Goal: Obtain resource: Obtain resource

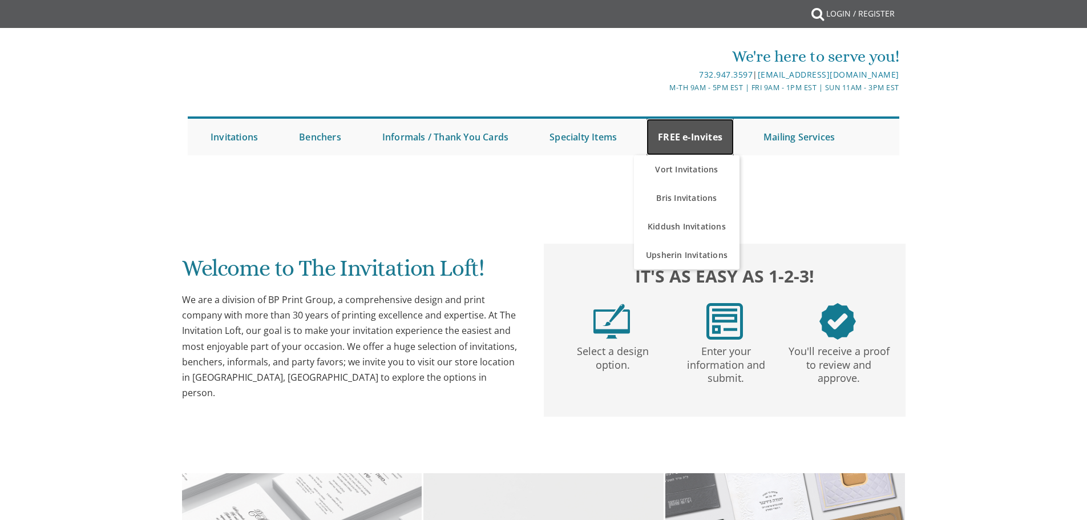
click at [689, 139] on link "FREE e-Invites" at bounding box center [690, 137] width 87 height 37
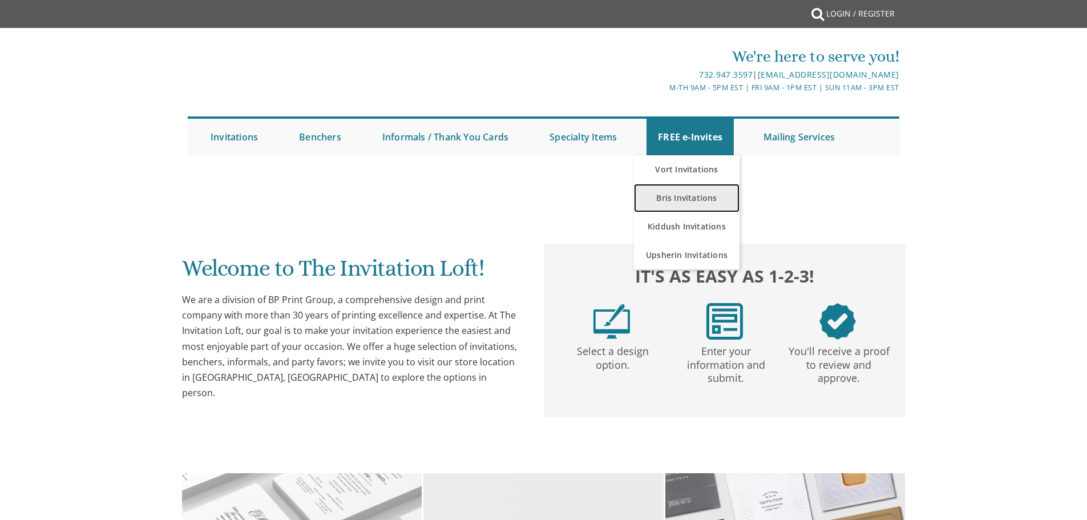
click at [689, 188] on link "Bris Invitations" at bounding box center [687, 198] width 106 height 29
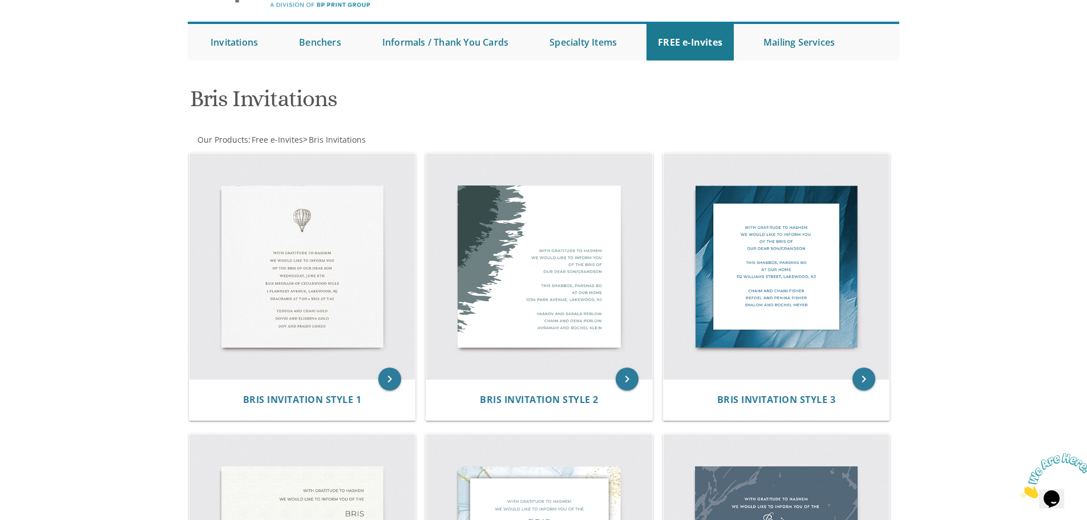
scroll to position [3, 0]
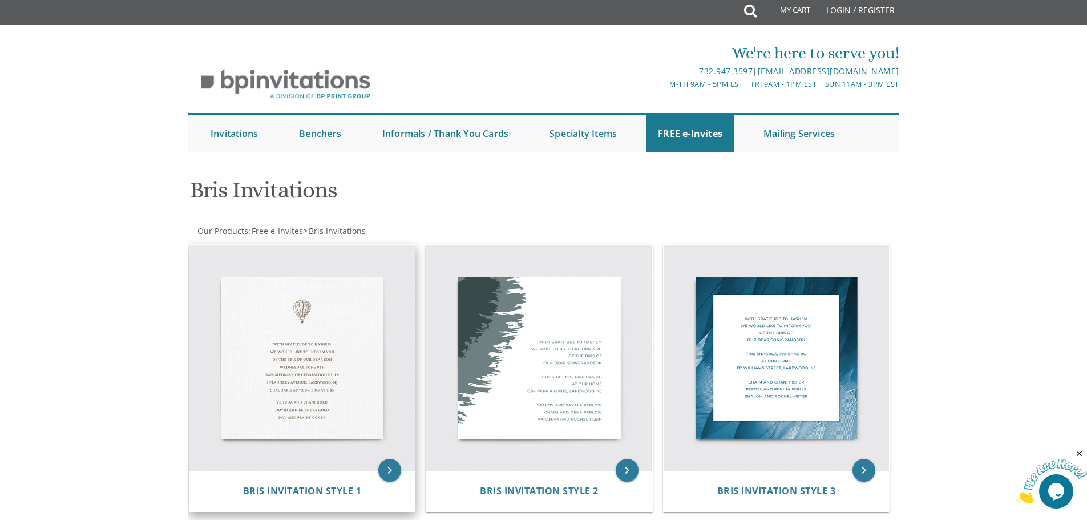
click at [375, 470] on div "Bris Invitation Style 1" at bounding box center [302, 490] width 226 height 41
click at [382, 459] on icon "keyboard_arrow_right" at bounding box center [389, 470] width 23 height 23
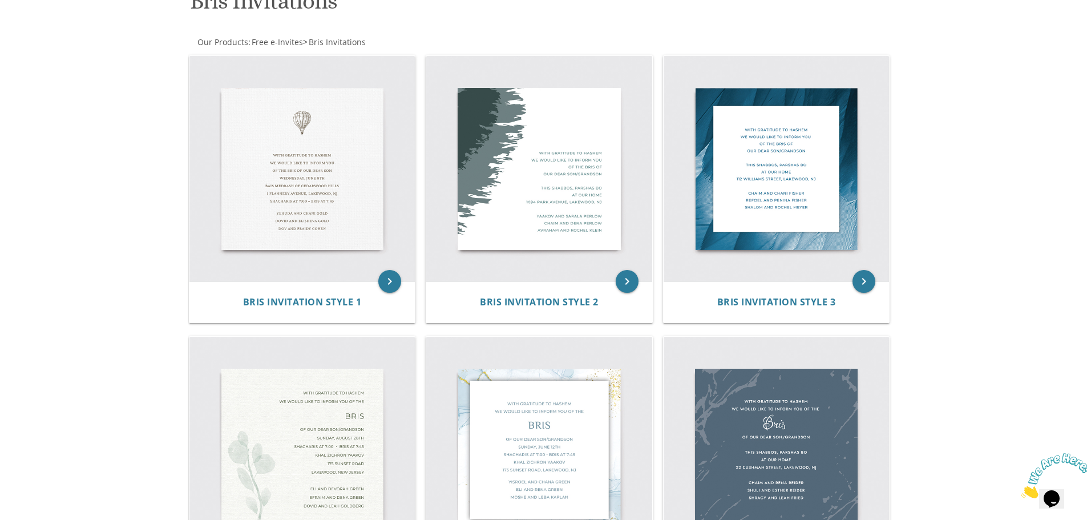
scroll to position [232, 0]
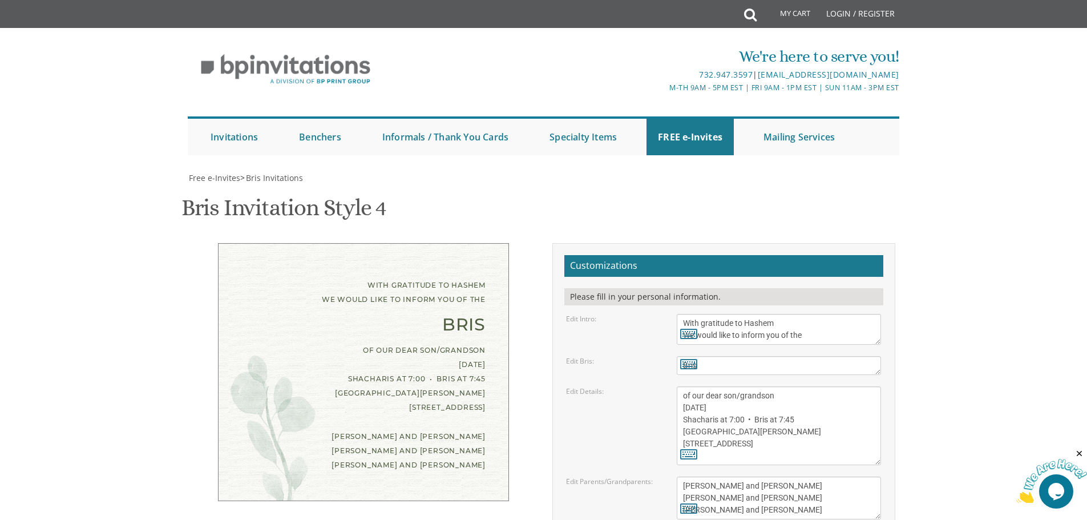
scroll to position [114, 0]
drag, startPoint x: 765, startPoint y: 221, endPoint x: 795, endPoint y: 244, distance: 37.1
click at [795, 255] on form "Customizations Please fill in your personal information. Edit Intro: With grati…" at bounding box center [723, 437] width 319 height 365
click at [772, 386] on textarea "of our dear son/grandson [DATE] Shacharis at 7:00 • Bris at 7:45 [GEOGRAPHIC_DA…" at bounding box center [779, 425] width 204 height 79
drag, startPoint x: 776, startPoint y: 280, endPoint x: 738, endPoint y: 285, distance: 37.4
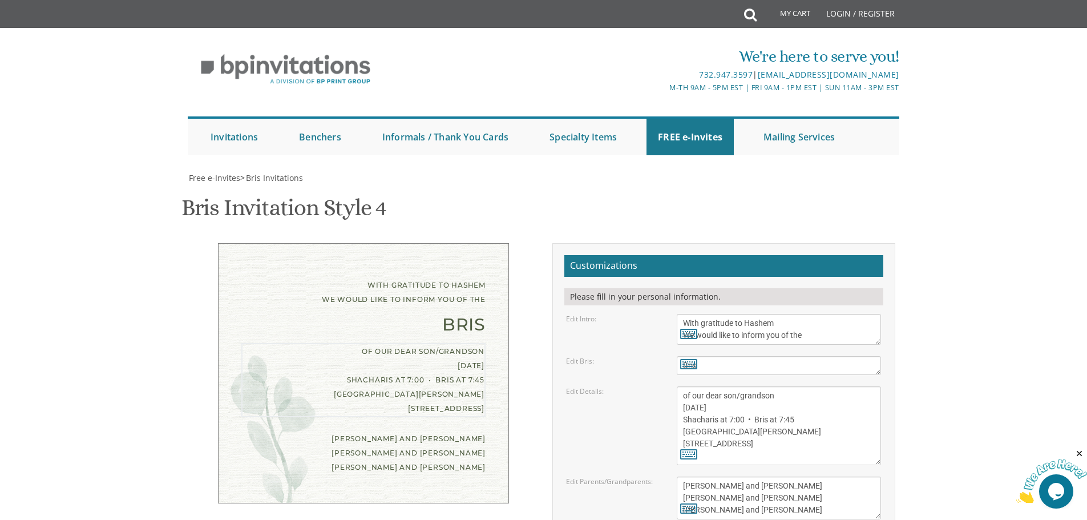
click at [738, 386] on textarea "of our dear son/grandson [DATE] Shacharis at 7:00 • Bris at 7:45 [GEOGRAPHIC_DA…" at bounding box center [779, 425] width 204 height 79
click at [749, 386] on textarea "of our dear son/grandson [DATE] Shacharis at 7:00 • Bris at 7:45 [GEOGRAPHIC_DA…" at bounding box center [779, 425] width 204 height 79
click at [778, 386] on textarea "of our dear son/grandson [DATE] Shacharis at 7:00 • Bris at 7:45 [GEOGRAPHIC_DA…" at bounding box center [779, 425] width 204 height 79
click at [738, 386] on textarea "of our dear son/grandson [DATE] Shacharis at 7:00 • Bris at 7:45 [GEOGRAPHIC_DA…" at bounding box center [779, 425] width 204 height 79
drag, startPoint x: 793, startPoint y: 307, endPoint x: 780, endPoint y: 306, distance: 12.6
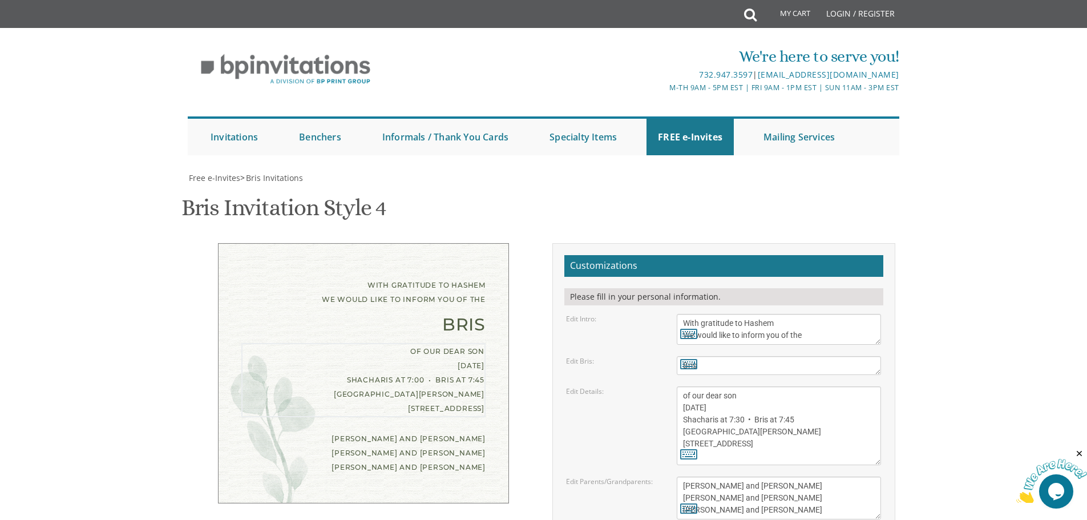
click at [780, 386] on textarea "of our dear son/grandson [DATE] Shacharis at 7:00 • Bris at 7:45 [GEOGRAPHIC_DA…" at bounding box center [779, 425] width 204 height 79
drag, startPoint x: 761, startPoint y: 318, endPoint x: 681, endPoint y: 322, distance: 80.0
click at [681, 386] on textarea "of our dear son/grandson [DATE] Shacharis at 7:00 • Bris at 7:45 [GEOGRAPHIC_DA…" at bounding box center [779, 425] width 204 height 79
drag, startPoint x: 744, startPoint y: 217, endPoint x: 682, endPoint y: 217, distance: 62.2
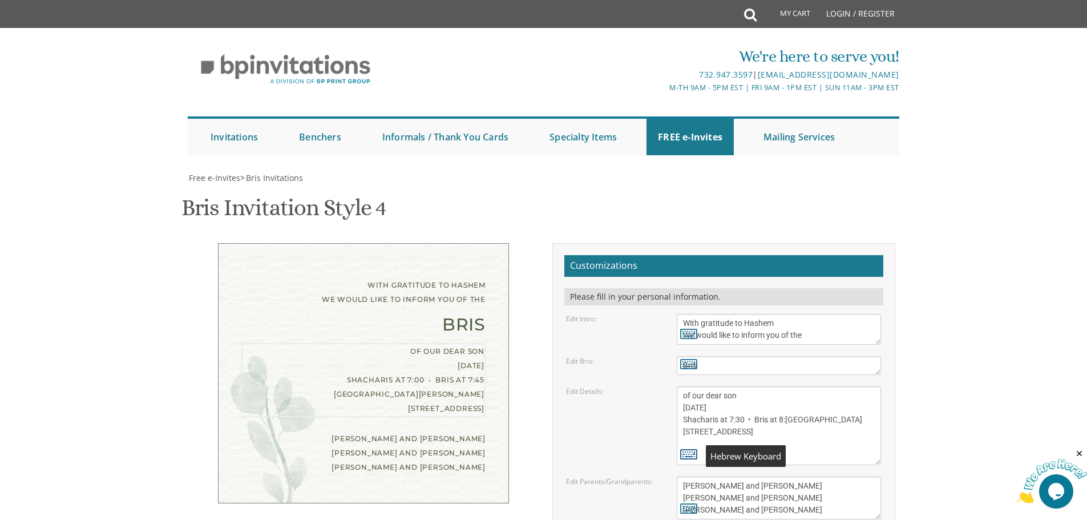
click at [682, 386] on div "of our dear son/grandson [DATE] Shacharis at 7:00 • Bris at 7:45 [GEOGRAPHIC_DA…" at bounding box center [779, 425] width 204 height 79
type textarea "of our dear son [DATE] Shacharis at 7:30 • Bris at 8:15 [GEOGRAPHIC_DATA] [STRE…"
drag, startPoint x: 768, startPoint y: 257, endPoint x: 685, endPoint y: 257, distance: 83.3
click at [685, 477] on textarea "[PERSON_NAME] and [PERSON_NAME] [PERSON_NAME] and [PERSON_NAME] [PERSON_NAME] a…" at bounding box center [779, 498] width 204 height 43
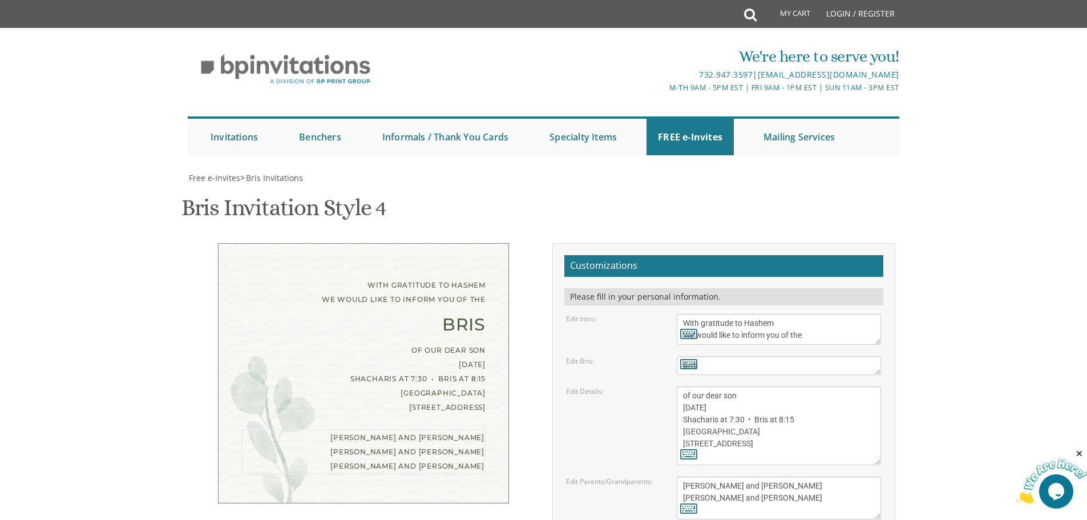
click at [736, 477] on textarea "[PERSON_NAME] and [PERSON_NAME] [PERSON_NAME] and [PERSON_NAME] [PERSON_NAME] a…" at bounding box center [779, 498] width 204 height 43
click at [738, 477] on textarea "[PERSON_NAME] and [PERSON_NAME] [PERSON_NAME] and [PERSON_NAME] [PERSON_NAME] a…" at bounding box center [779, 498] width 204 height 43
drag, startPoint x: 765, startPoint y: 268, endPoint x: 680, endPoint y: 271, distance: 85.7
click at [680, 477] on textarea "[PERSON_NAME] and [PERSON_NAME] [PERSON_NAME] and [PERSON_NAME] [PERSON_NAME] a…" at bounding box center [779, 498] width 204 height 43
click at [833, 477] on textarea "[PERSON_NAME] and [PERSON_NAME] [PERSON_NAME] and [PERSON_NAME] [PERSON_NAME] a…" at bounding box center [779, 498] width 204 height 43
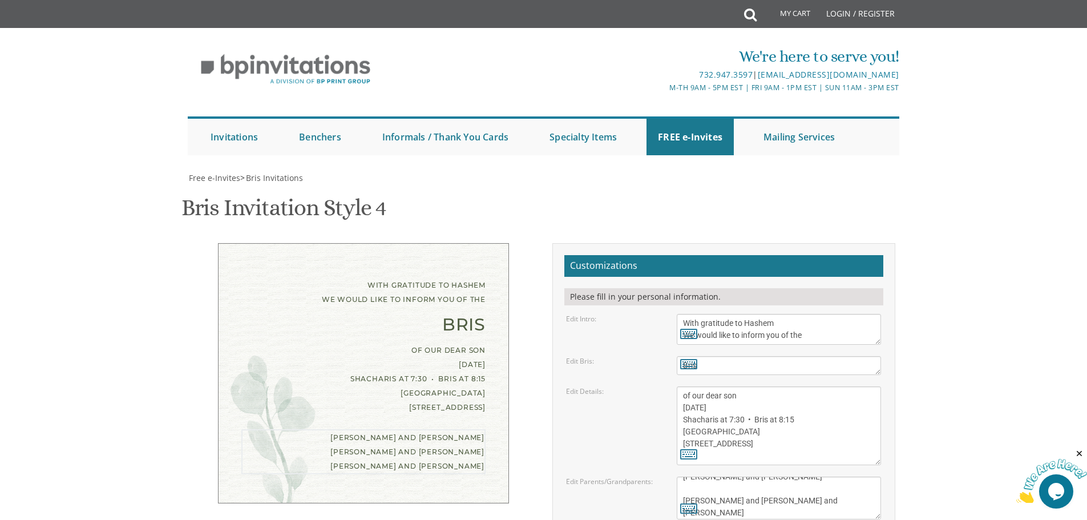
scroll to position [12, 0]
drag, startPoint x: 779, startPoint y: 282, endPoint x: 669, endPoint y: 282, distance: 110.1
click at [669, 477] on div "[PERSON_NAME] and [PERSON_NAME] [PERSON_NAME] and [PERSON_NAME] [PERSON_NAME] a…" at bounding box center [778, 498] width 221 height 43
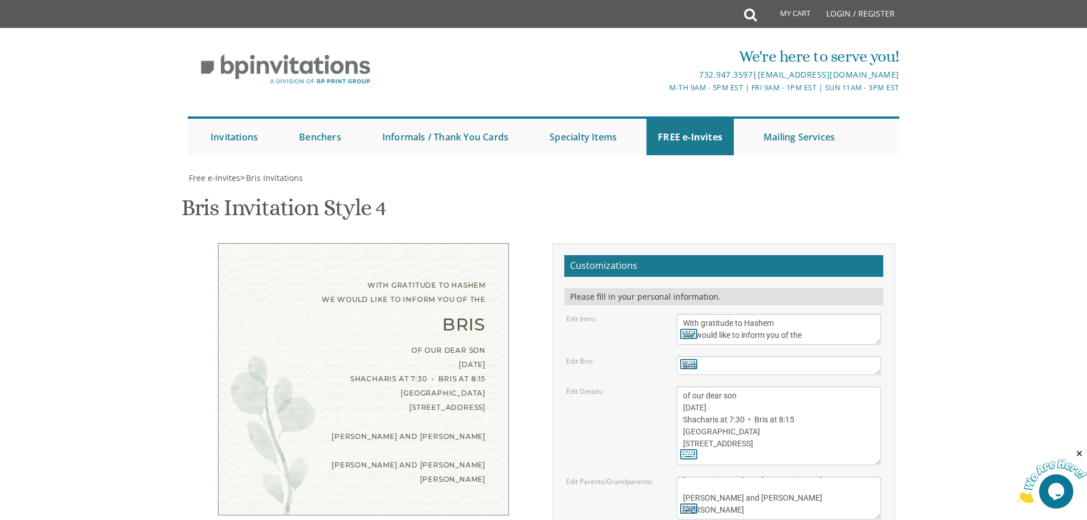
drag, startPoint x: 744, startPoint y: 281, endPoint x: 757, endPoint y: 280, distance: 13.7
click at [744, 477] on textarea "[PERSON_NAME] and [PERSON_NAME] [PERSON_NAME] and [PERSON_NAME] [PERSON_NAME] a…" at bounding box center [779, 498] width 204 height 43
type textarea "[PERSON_NAME] and [PERSON_NAME] [PERSON_NAME] and [PERSON_NAME] [PERSON_NAME] a…"
click at [725, 386] on textarea "of our dear son/grandson [DATE] Shacharis at 7:00 • Bris at 7:45 [GEOGRAPHIC_DA…" at bounding box center [779, 425] width 204 height 79
drag, startPoint x: 696, startPoint y: 174, endPoint x: 652, endPoint y: 134, distance: 59.0
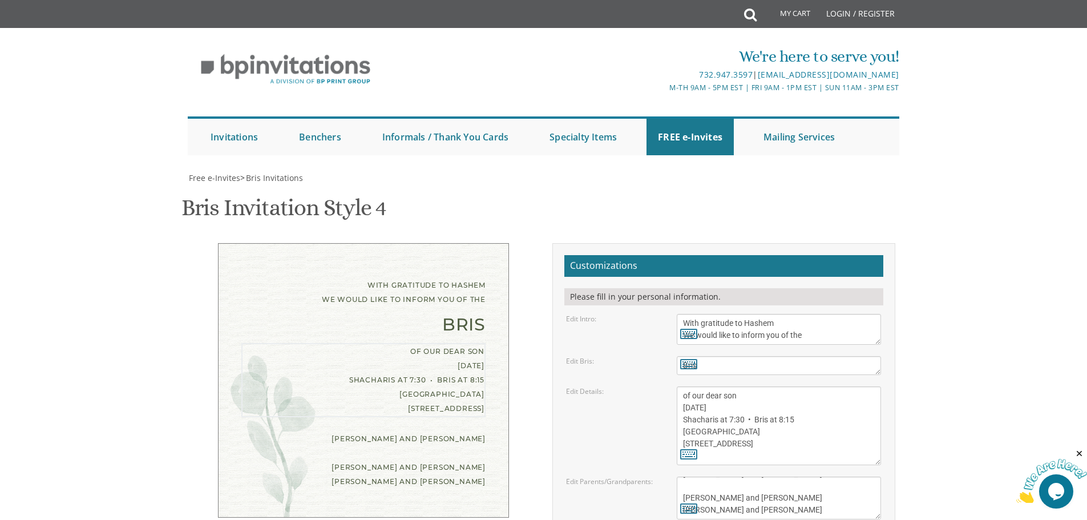
click at [652, 255] on form "Customizations Please fill in your personal information. Edit Intro: With grati…" at bounding box center [723, 437] width 319 height 365
click at [733, 386] on textarea "of our dear son/grandson [DATE] Shacharis at 7:00 • Bris at 7:45 [GEOGRAPHIC_DA…" at bounding box center [779, 425] width 204 height 79
drag, startPoint x: 761, startPoint y: 224, endPoint x: 662, endPoint y: 154, distance: 121.6
click at [662, 255] on form "Customizations Please fill in your personal information. Edit Intro: With grati…" at bounding box center [723, 437] width 319 height 365
click at [697, 386] on textarea "of our dear son/grandson [DATE] Shacharis at 7:00 • Bris at 7:45 [GEOGRAPHIC_DA…" at bounding box center [779, 425] width 204 height 79
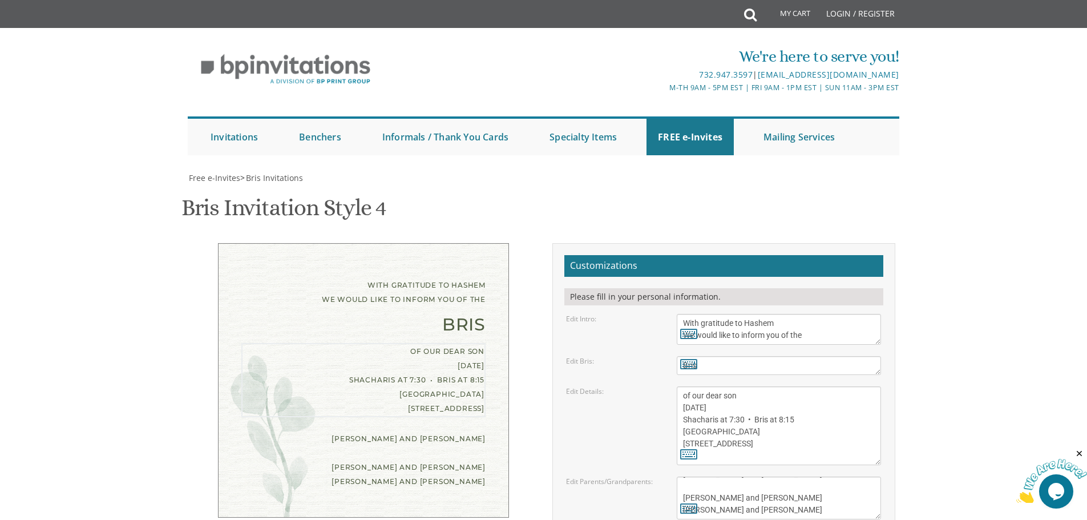
drag, startPoint x: 760, startPoint y: 226, endPoint x: 685, endPoint y: 158, distance: 101.4
click at [685, 386] on textarea "of our dear son/grandson [DATE] Shacharis at 7:00 • Bris at 7:45 [GEOGRAPHIC_DA…" at bounding box center [779, 425] width 204 height 79
click at [683, 386] on textarea "of our dear son/grandson [DATE] Shacharis at 7:00 • Bris at 7:45 [GEOGRAPHIC_DA…" at bounding box center [779, 425] width 204 height 79
click at [760, 386] on textarea "of our dear son/grandson [DATE] Shacharis at 7:00 • Bris at 7:45 [GEOGRAPHIC_DA…" at bounding box center [779, 425] width 204 height 79
click at [796, 386] on textarea "of our dear son/grandson [DATE] Shacharis at 7:00 • Bris at 7:45 [GEOGRAPHIC_DA…" at bounding box center [779, 425] width 204 height 79
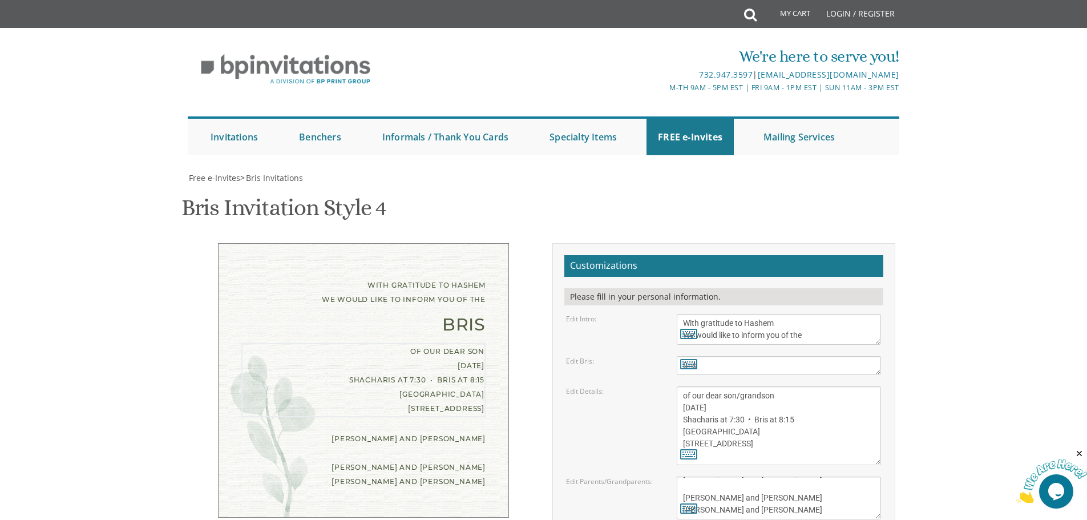
click at [790, 356] on textarea "Bris" at bounding box center [779, 365] width 204 height 19
click at [621, 255] on form "Customizations Please fill in your personal information. Edit Intro: With grati…" at bounding box center [723, 437] width 319 height 365
drag, startPoint x: 423, startPoint y: 134, endPoint x: 142, endPoint y: 191, distance: 286.4
click at [142, 191] on body "My Cart Total: View Cart Item(s) Submit My Cart Total: View Cart Item(s) Login …" at bounding box center [543, 471] width 1087 height 943
click at [734, 386] on textarea "of our dear son/grandson [DATE] Shacharis at 7:00 • Bris at 7:45 [GEOGRAPHIC_DA…" at bounding box center [779, 425] width 204 height 79
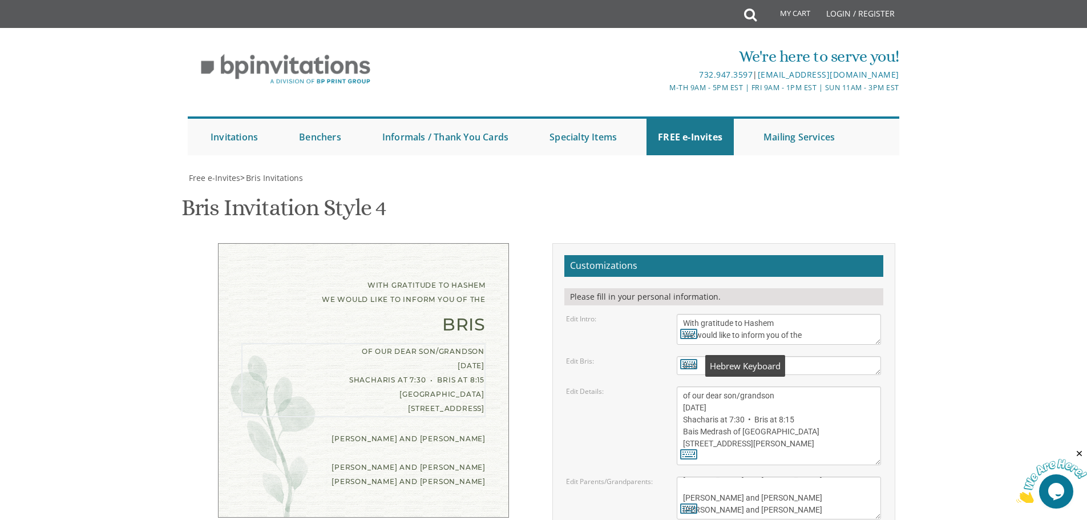
click at [652, 356] on div "Edit Bris:" at bounding box center [613, 361] width 111 height 10
click at [757, 386] on textarea "of our dear son/grandson [DATE] Shacharis at 7:00 • Bris at 7:45 [GEOGRAPHIC_DA…" at bounding box center [779, 425] width 204 height 79
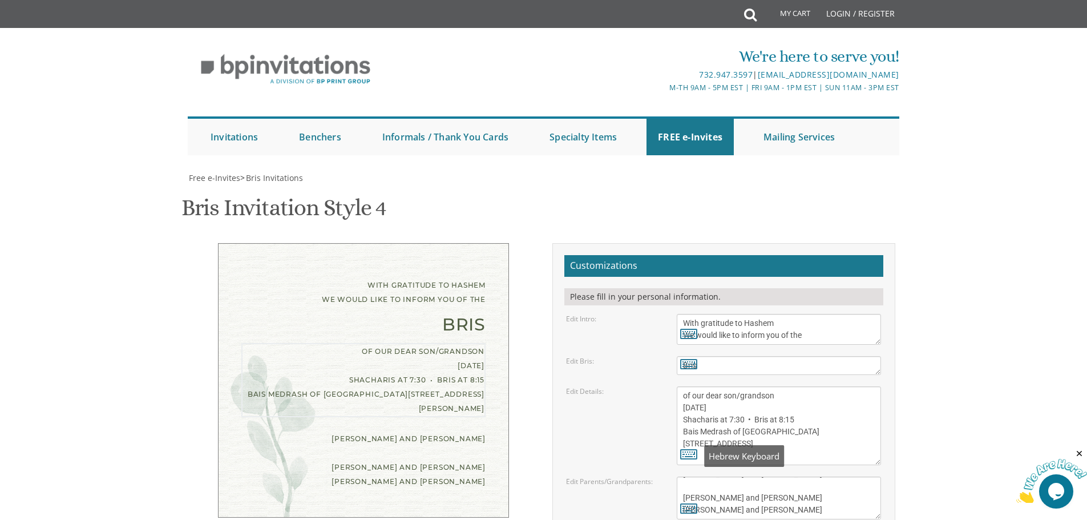
click at [580, 386] on div "Edit Details: of our dear son/grandson [DATE] Shacharis at 7:00 • Bris at 7:45 …" at bounding box center [724, 425] width 332 height 79
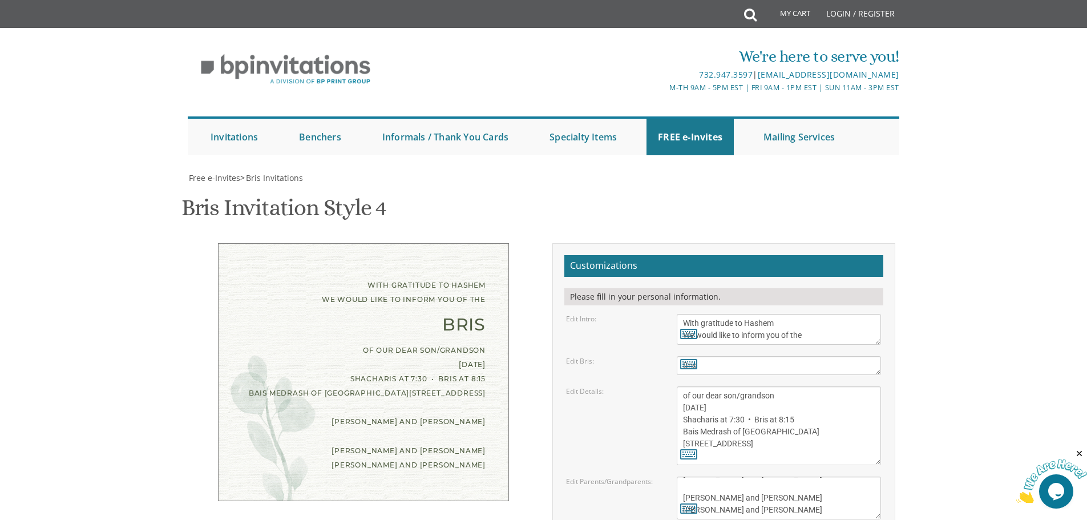
click at [754, 386] on textarea "of our dear son/grandson [DATE] Shacharis at 7:00 • Bris at 7:45 [GEOGRAPHIC_DA…" at bounding box center [779, 425] width 204 height 79
type textarea "of our dear son/grandson [DATE] Shacharis at 7:30 • Bris at 8:15 Bais Medrash o…"
click at [605, 386] on div "Edit Details: of our dear son/grandson [DATE] Shacharis at 7:00 • Bris at 7:45 …" at bounding box center [724, 425] width 332 height 79
click at [500, 243] on div "With gratitude to Hashem We would like to inform you of the Bris of our dear so…" at bounding box center [363, 372] width 291 height 258
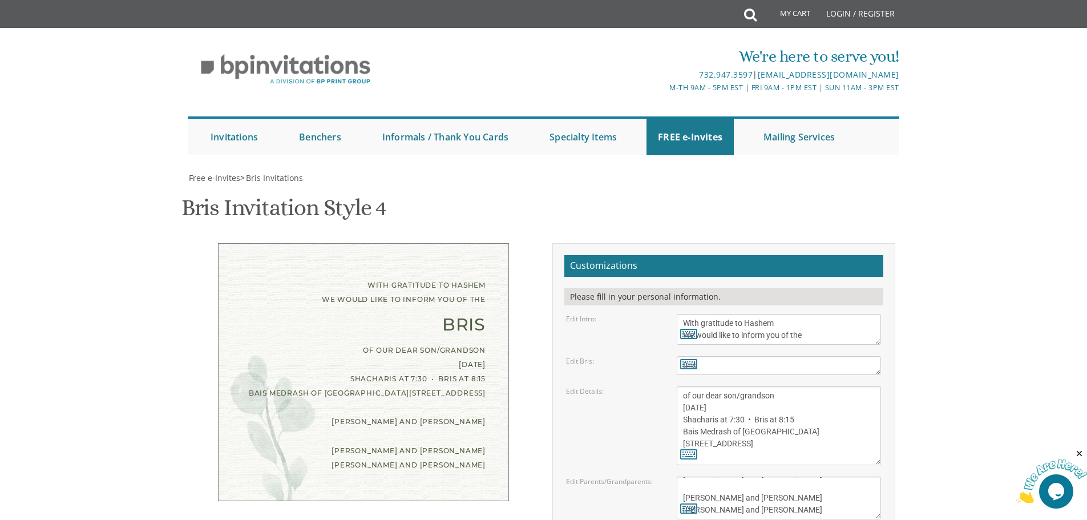
type input "[EMAIL_ADDRESS][DOMAIN_NAME]"
click at [1030, 79] on body "My Cart Total: View Cart Item(s) Submit My Cart Total: View Cart Item(s) Login …" at bounding box center [543, 471] width 1087 height 943
